Goal: Information Seeking & Learning: Learn about a topic

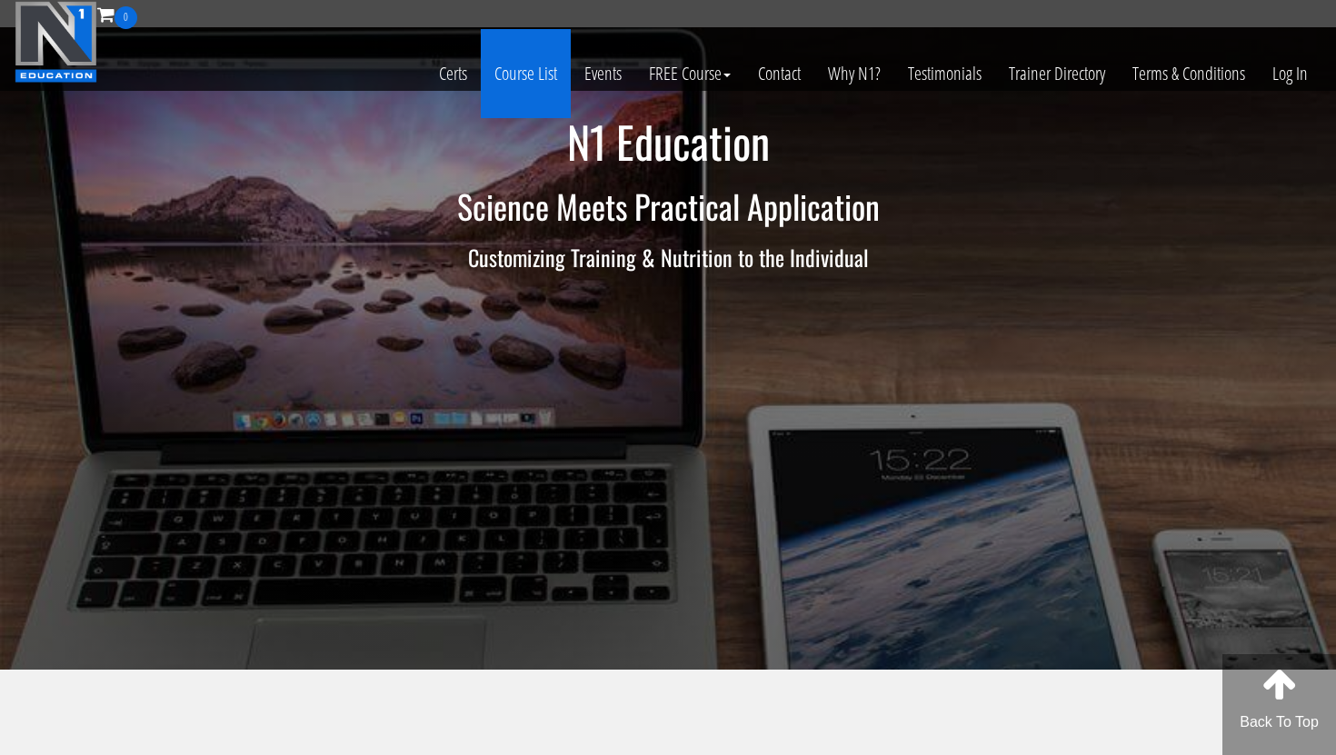
click at [512, 84] on link "Course List" at bounding box center [526, 73] width 90 height 89
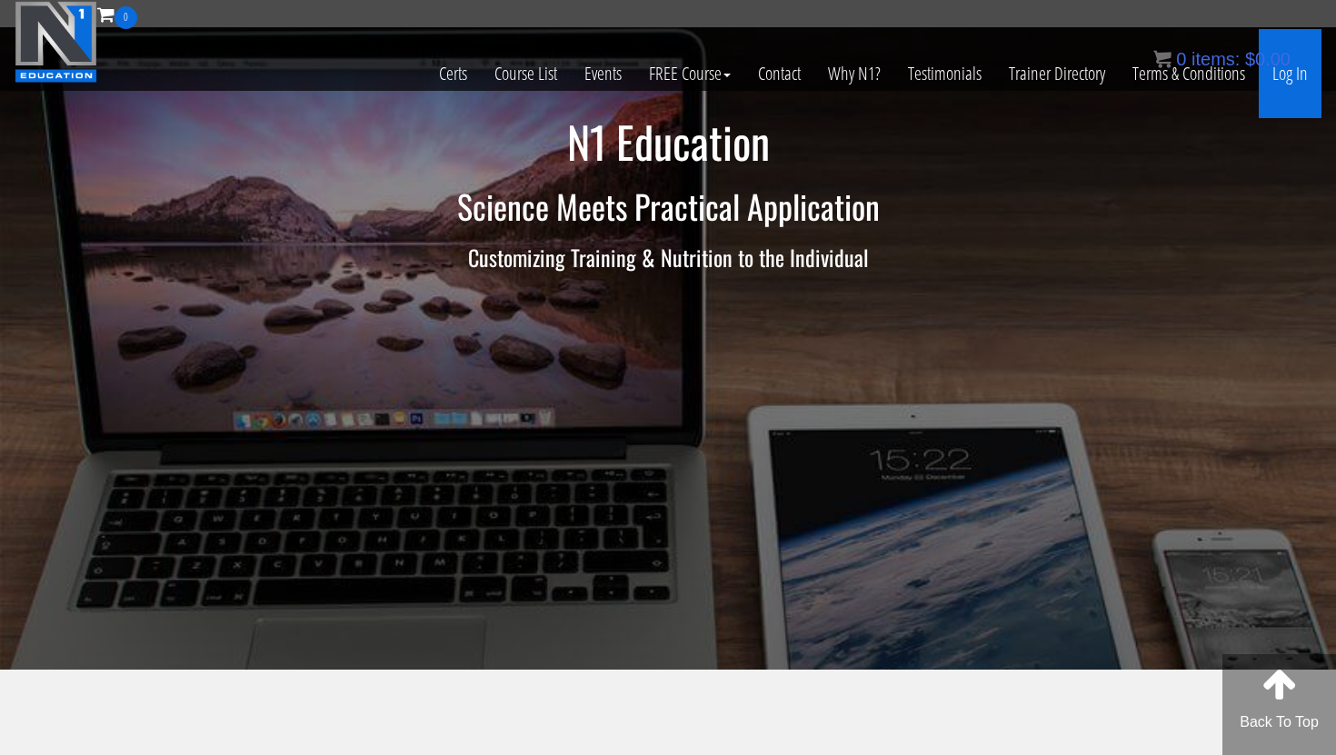
click at [1284, 74] on link "Log In" at bounding box center [1289, 73] width 63 height 89
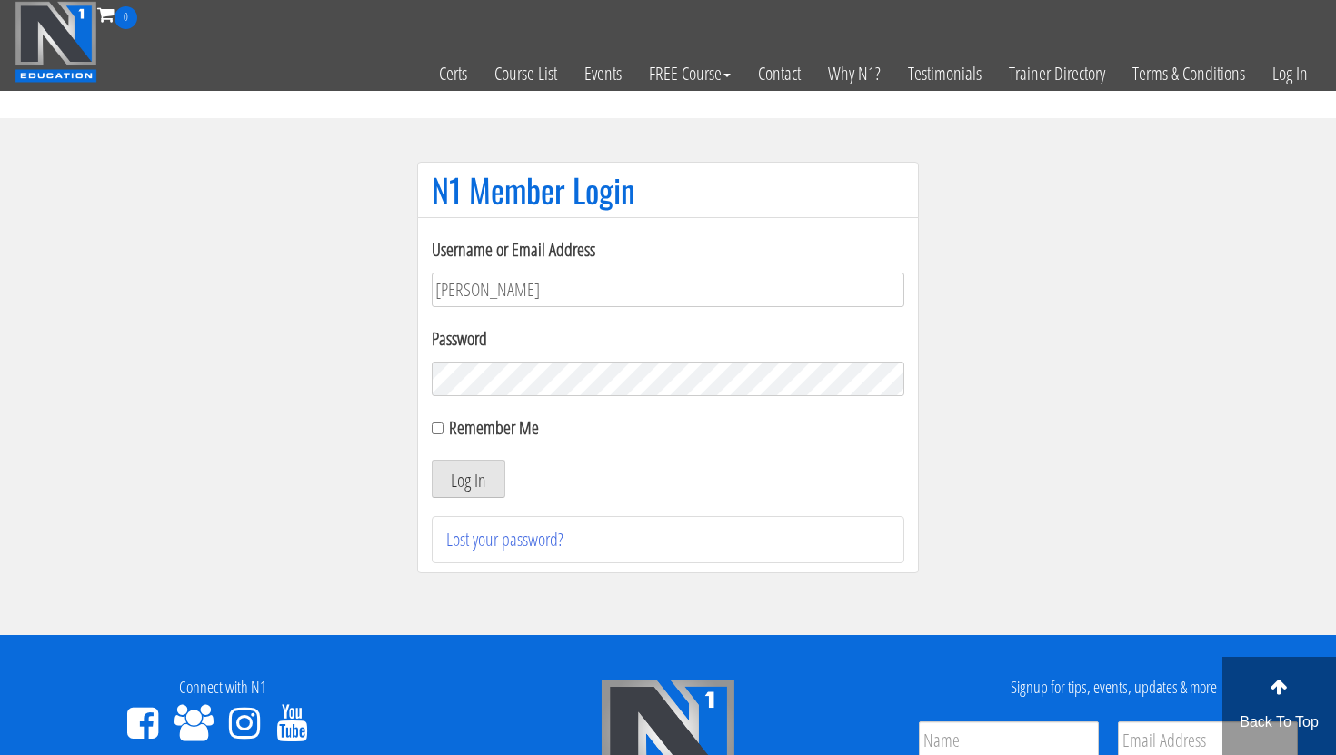
type input "annmassey88@gmail.com"
click at [478, 468] on button "Log In" at bounding box center [469, 479] width 74 height 38
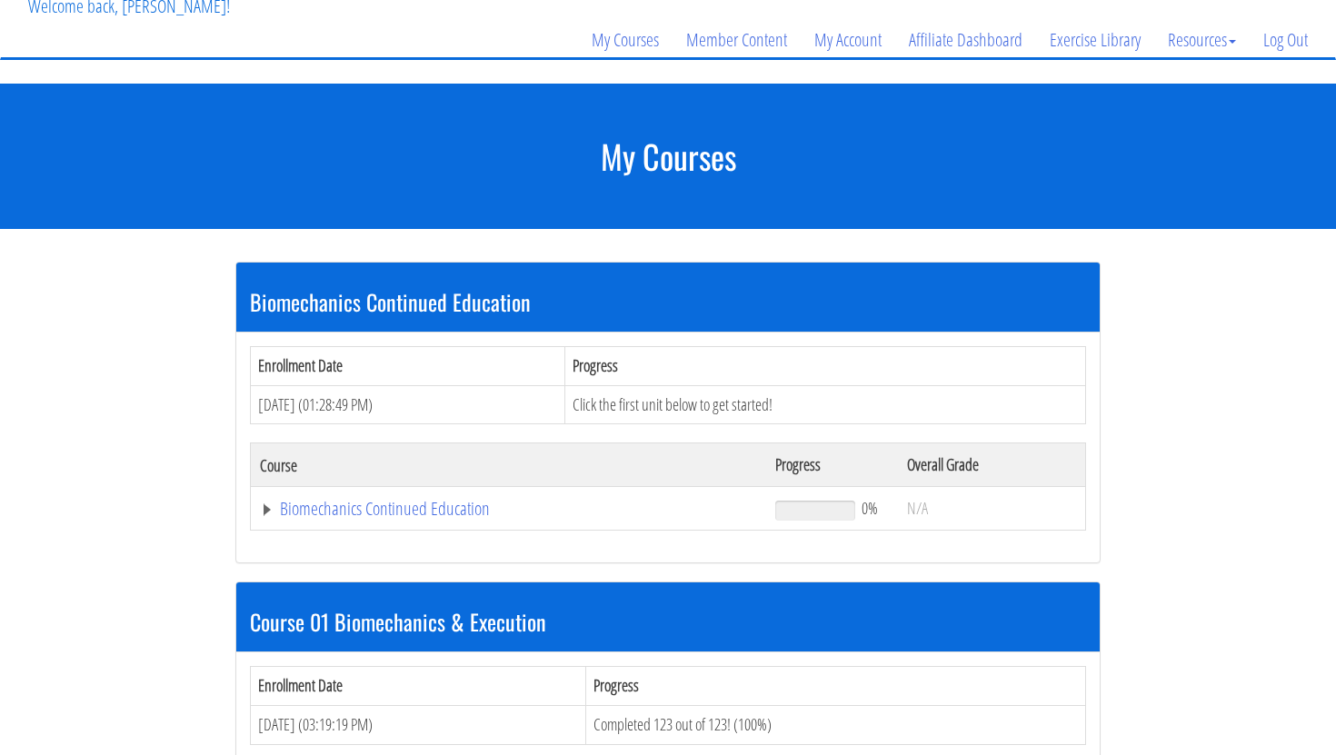
scroll to position [126, 0]
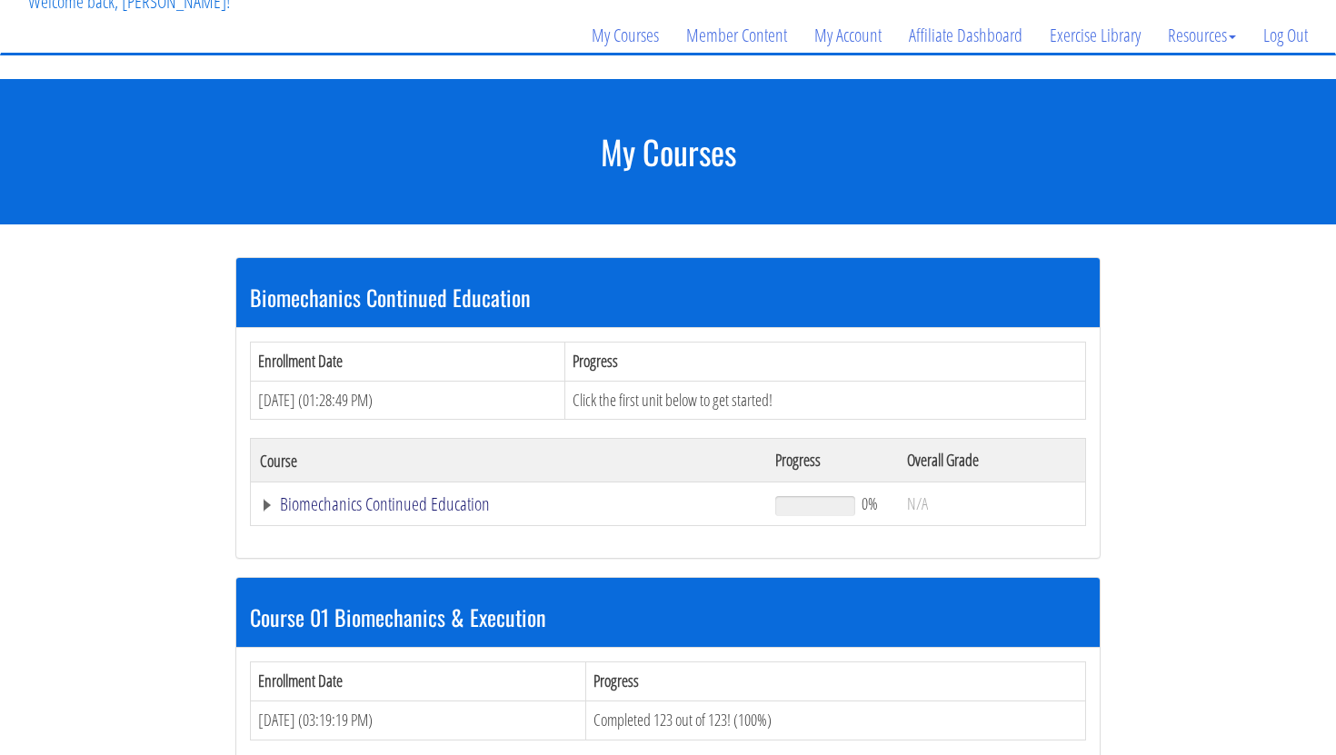
click at [453, 504] on link "Biomechanics Continued Education" at bounding box center [508, 504] width 497 height 18
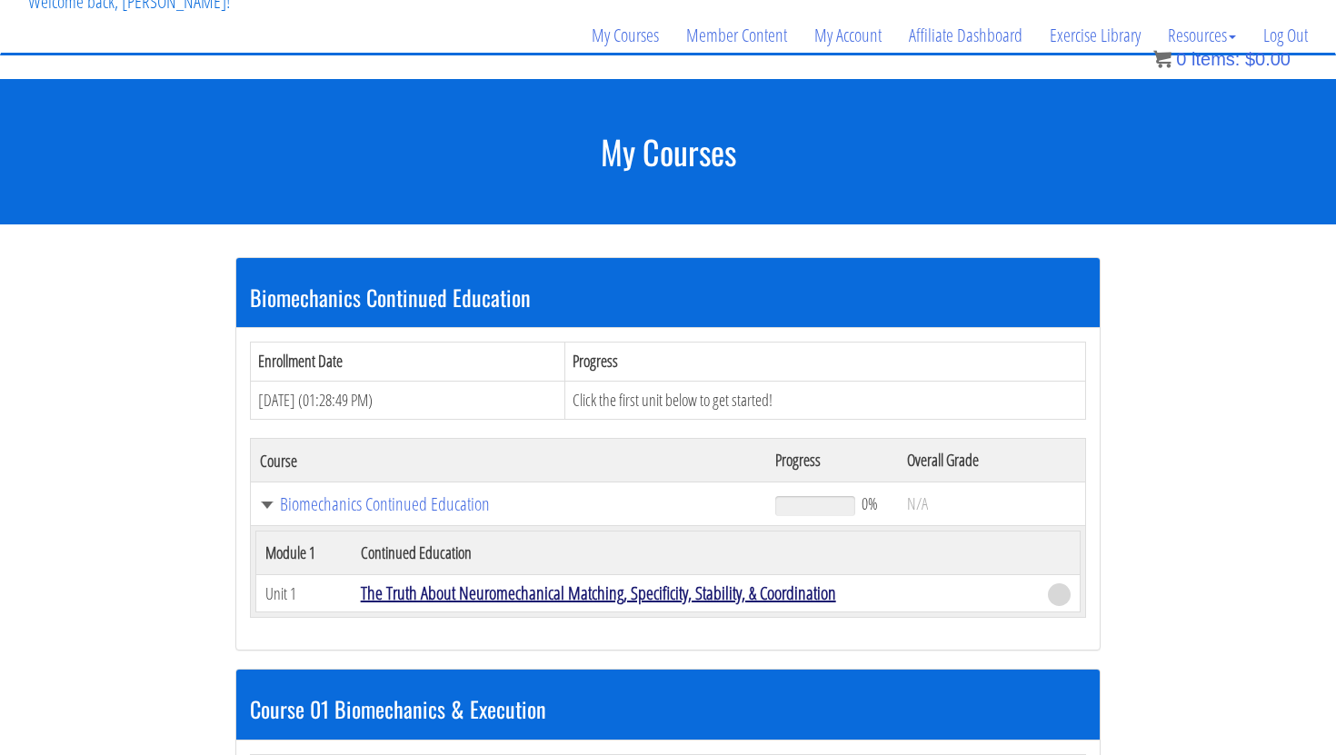
click at [503, 598] on link "The Truth About Neuromechanical Matching, Specificity, Stability, & Coordination" at bounding box center [598, 593] width 475 height 25
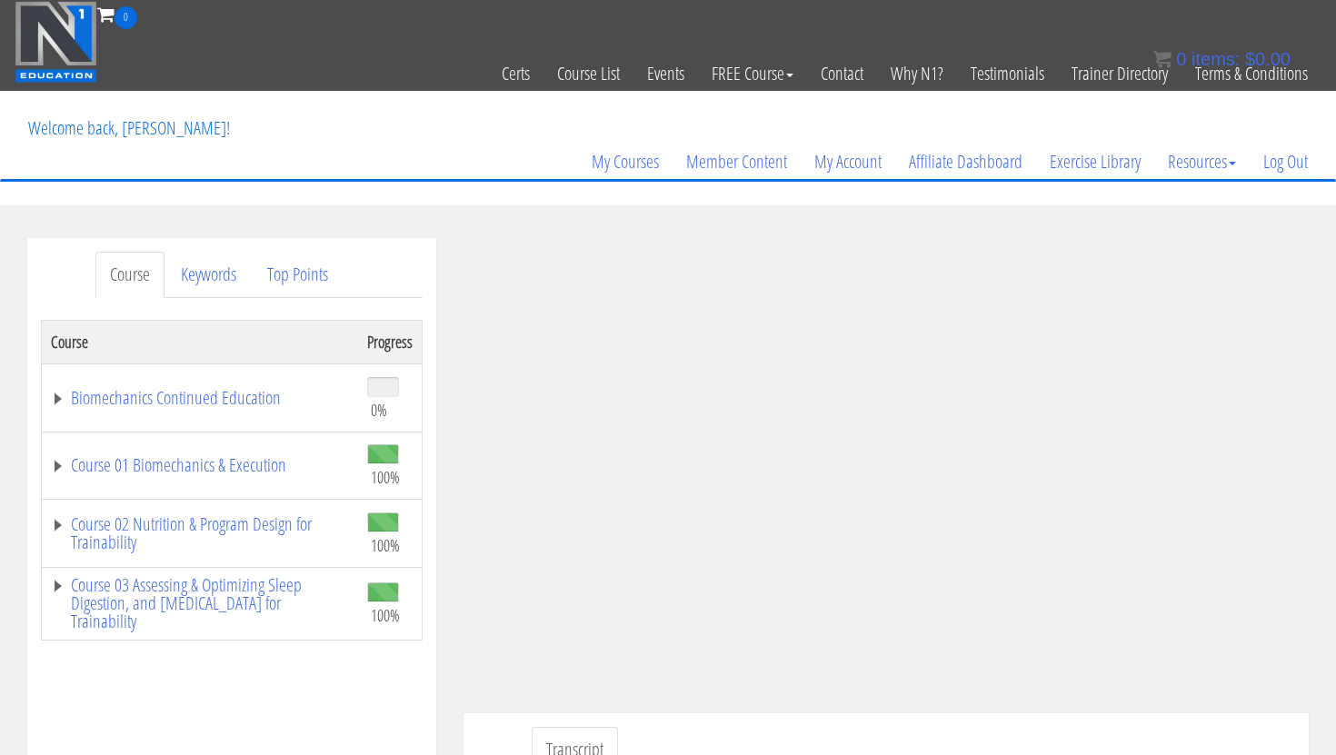
scroll to position [65, 0]
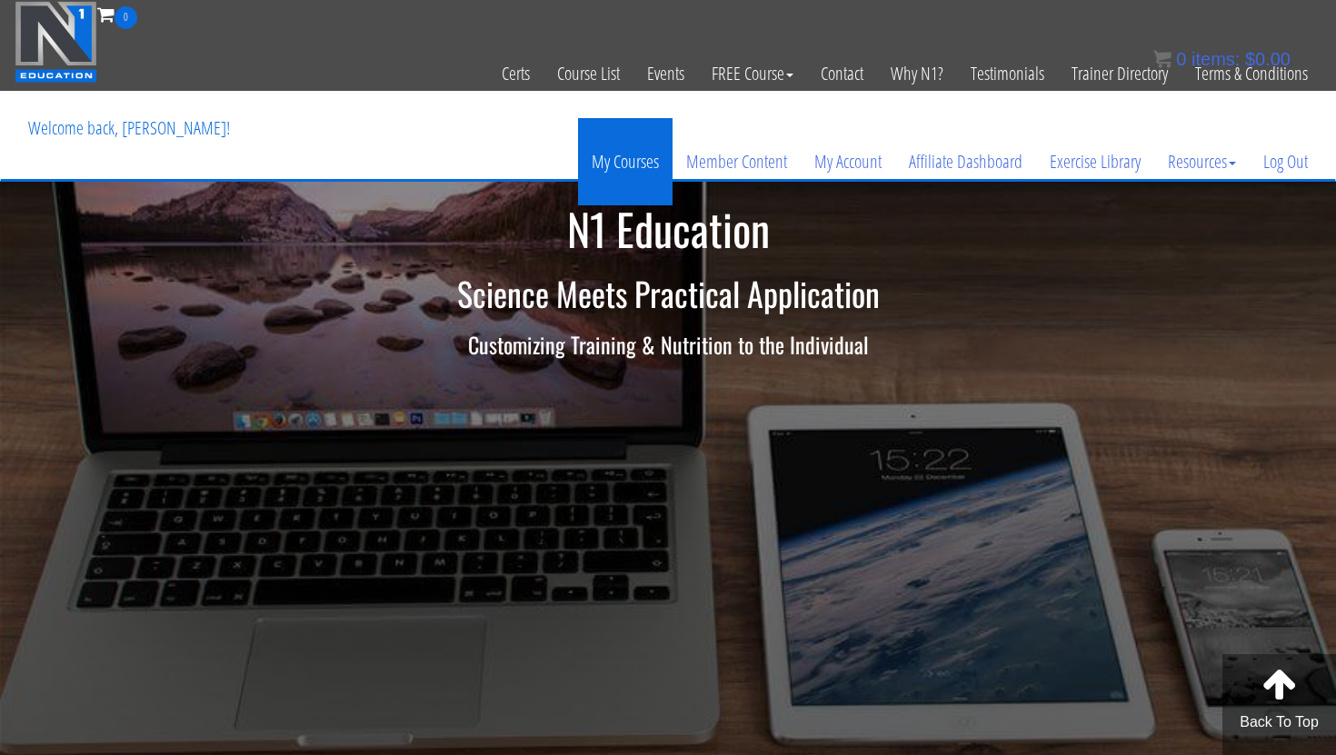
click at [629, 171] on link "My Courses" at bounding box center [625, 161] width 94 height 87
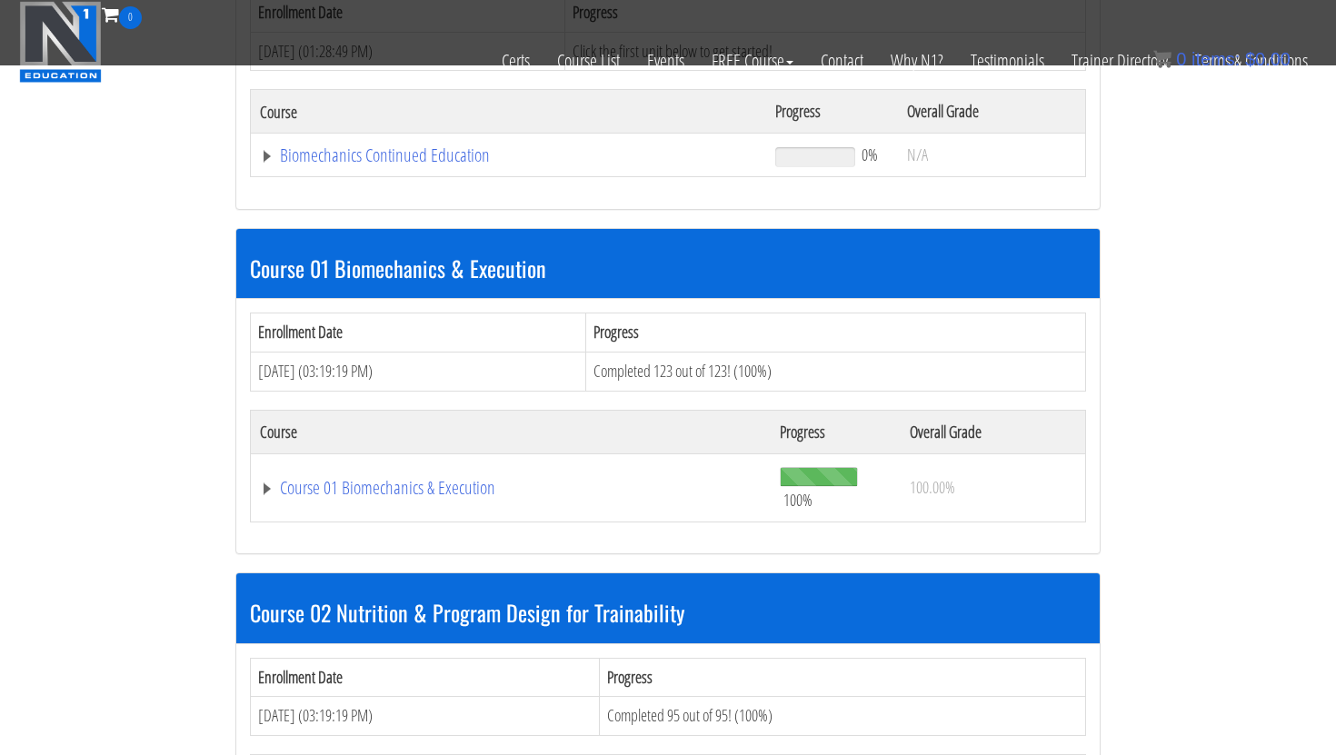
scroll to position [370, 0]
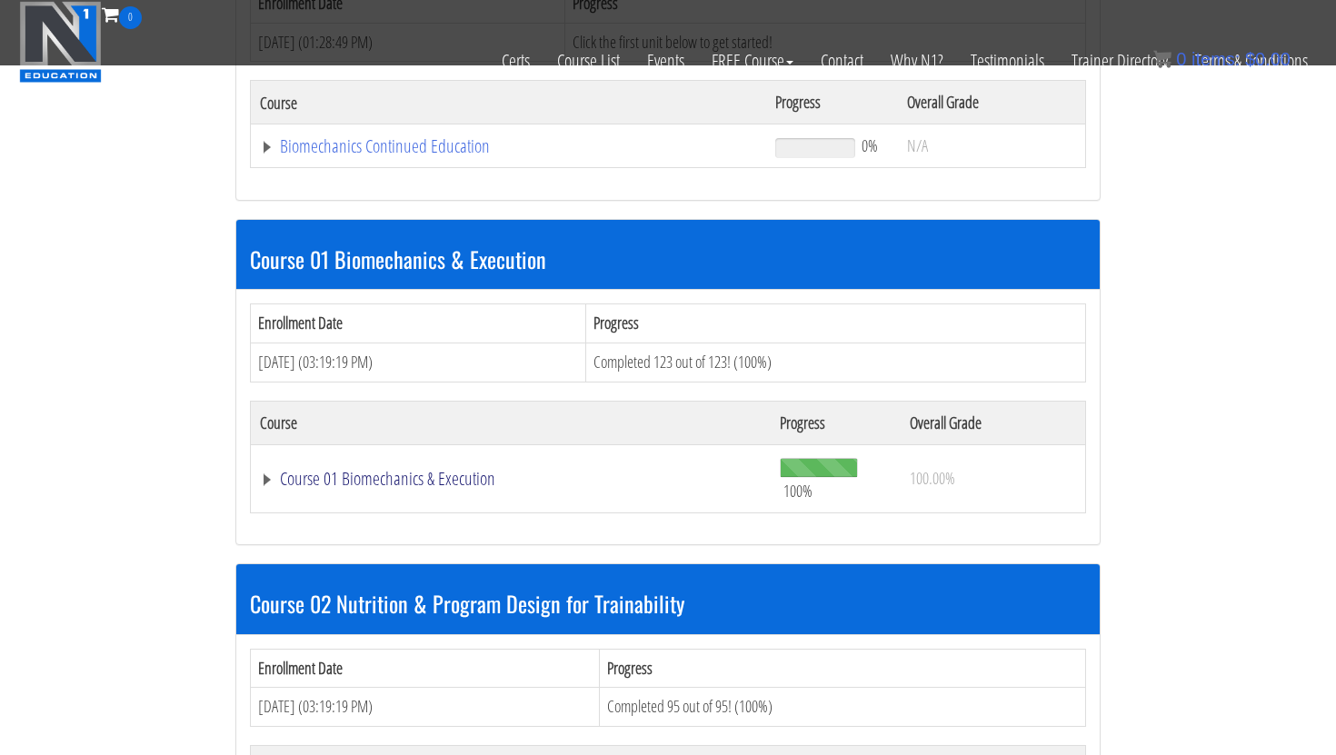
click at [435, 155] on link "Course 01 Biomechanics & Execution" at bounding box center [508, 146] width 497 height 18
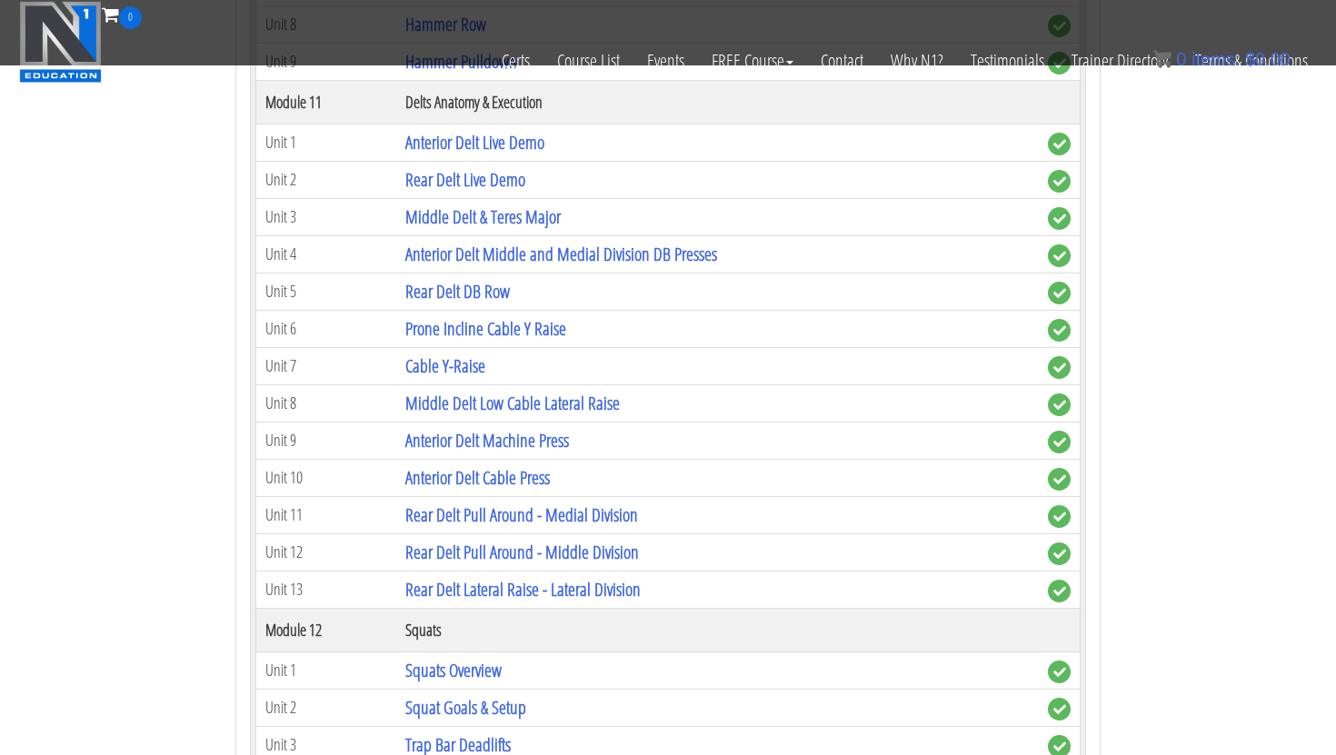
scroll to position [3923, 0]
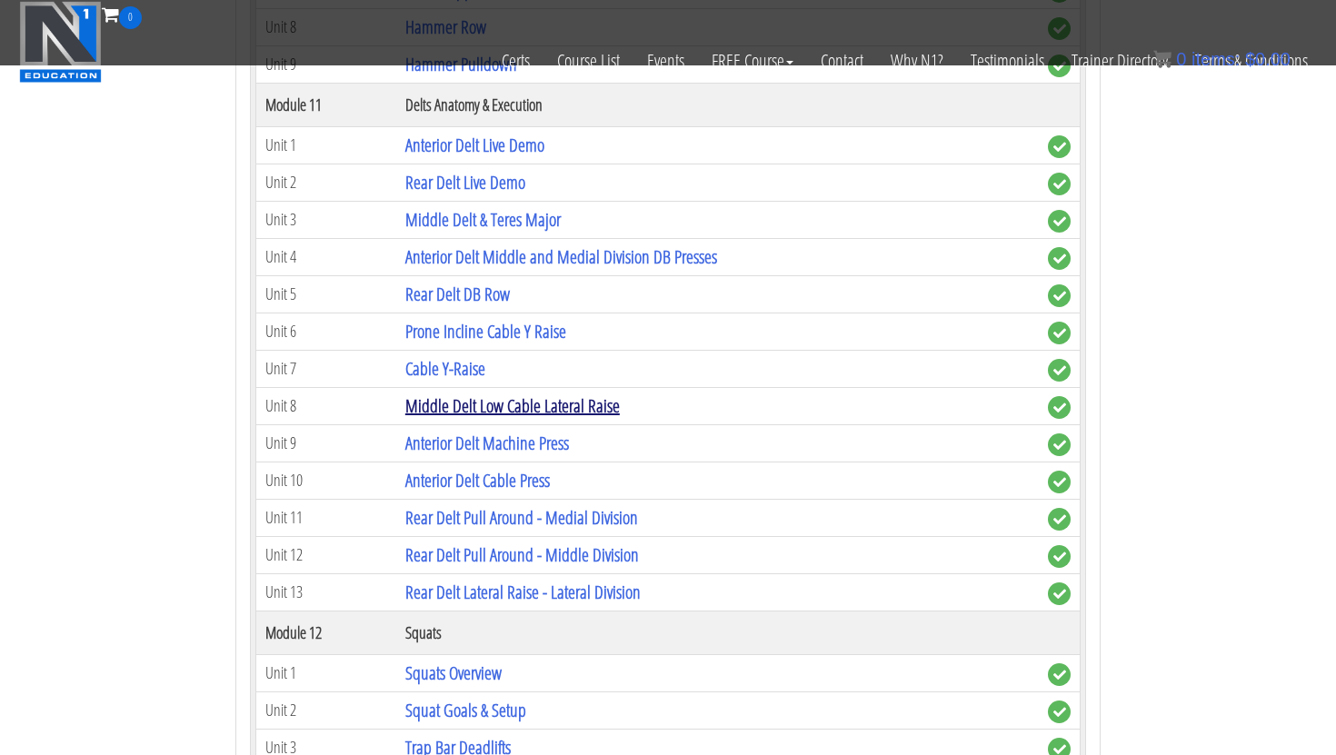
click at [483, 403] on link "Middle Delt Low Cable Lateral Raise" at bounding box center [512, 405] width 214 height 25
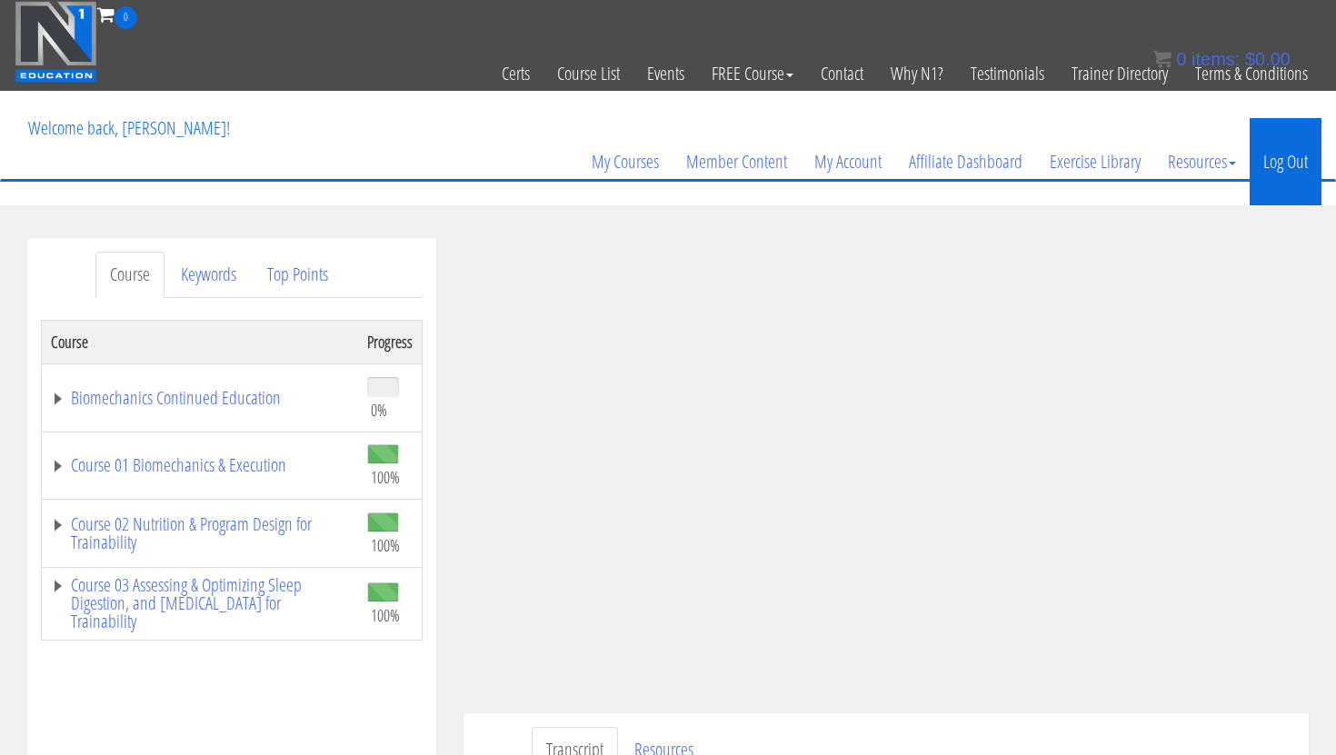
click at [1279, 169] on link "Log Out" at bounding box center [1285, 161] width 72 height 87
